Goal: Find specific page/section: Find specific page/section

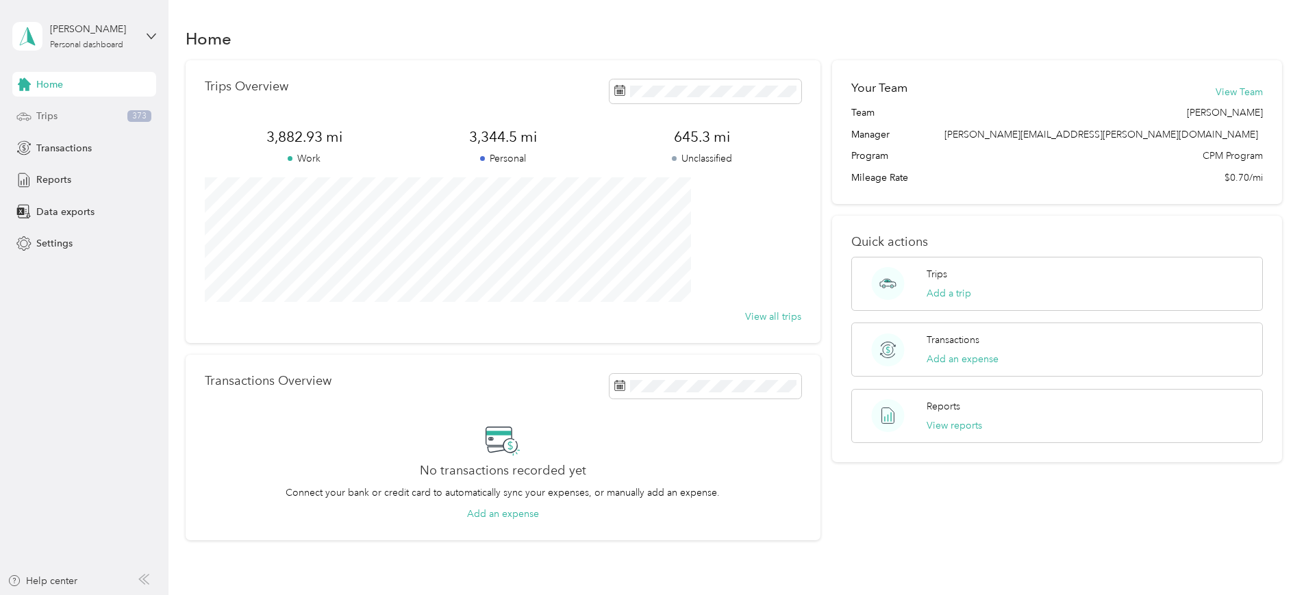
click at [55, 114] on span "Trips" at bounding box center [46, 116] width 21 height 14
